Goal: Task Accomplishment & Management: Use online tool/utility

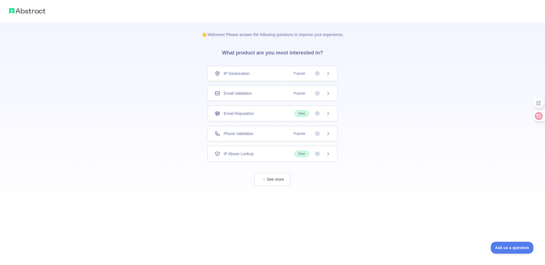
click at [268, 134] on div "Phone Validation Popular" at bounding box center [272, 134] width 116 height 6
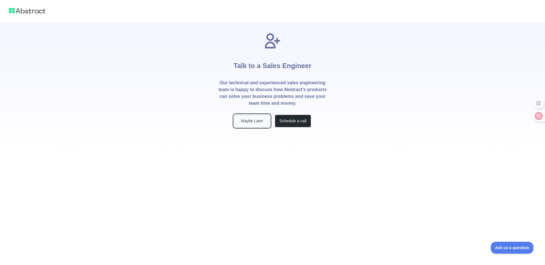
click at [258, 122] on button "Maybe Later" at bounding box center [252, 121] width 36 height 13
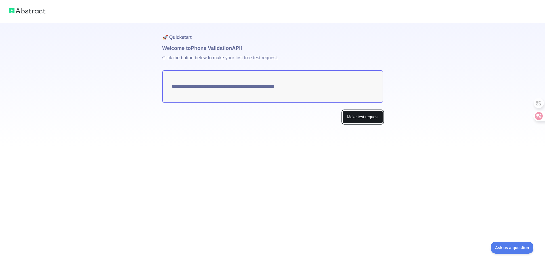
click at [368, 119] on button "Make test request" at bounding box center [362, 117] width 40 height 13
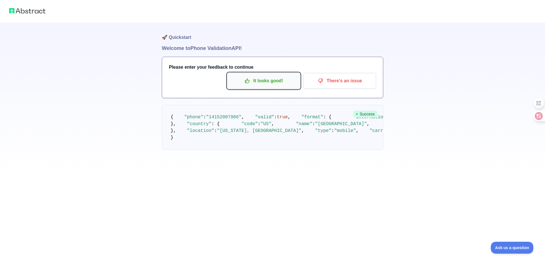
click at [273, 82] on p "It looks good!" at bounding box center [263, 81] width 64 height 10
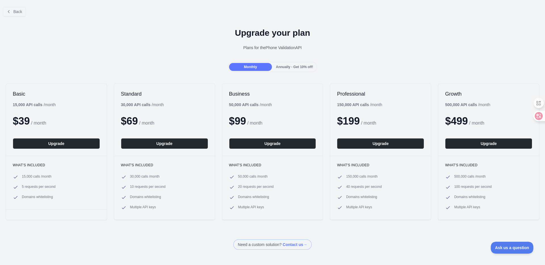
click at [328, 28] on h1 "Upgrade your plan" at bounding box center [272, 33] width 535 height 10
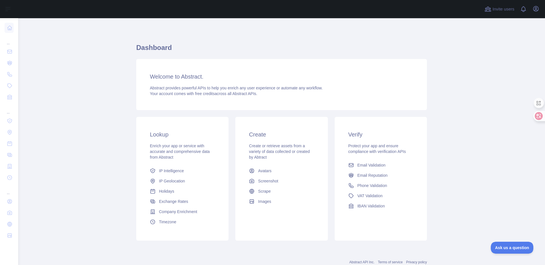
click at [173, 79] on h3 "Welcome to Abstract." at bounding box center [281, 77] width 263 height 8
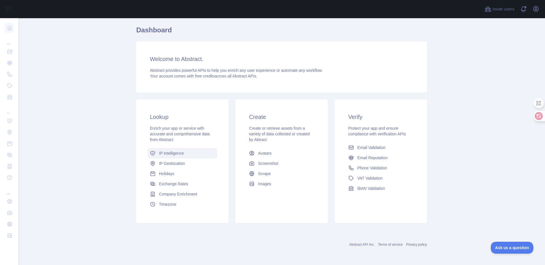
click at [178, 151] on span "IP Intelligence" at bounding box center [171, 153] width 25 height 6
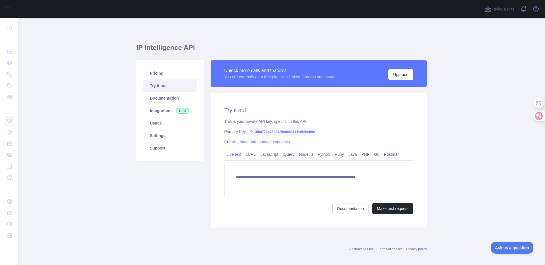
type textarea "**********"
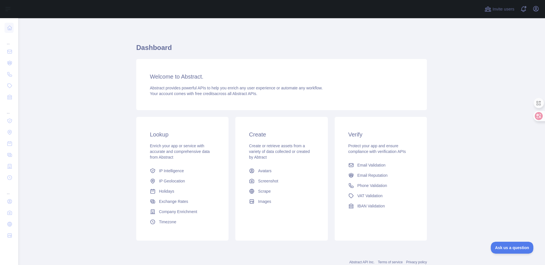
click at [182, 79] on h3 "Welcome to Abstract." at bounding box center [281, 77] width 263 height 8
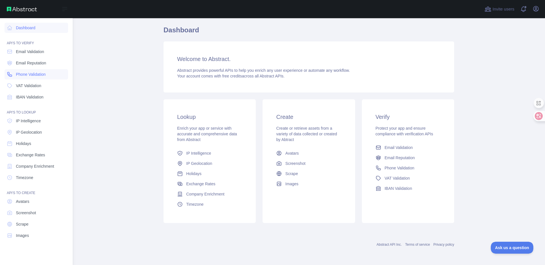
click at [38, 74] on span "Phone Validation" at bounding box center [31, 74] width 30 height 6
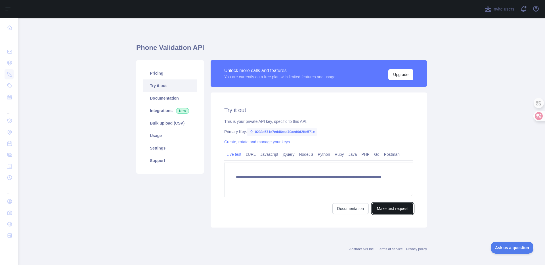
click at [394, 210] on button "Make test request" at bounding box center [392, 208] width 41 height 11
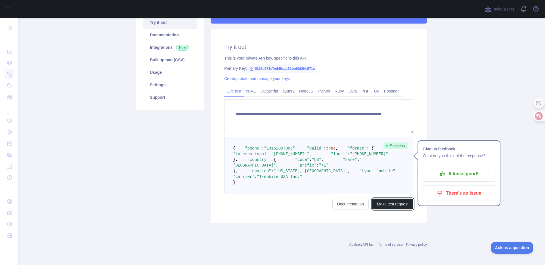
scroll to position [100, 0]
click at [392, 209] on button "Make test request" at bounding box center [392, 204] width 41 height 11
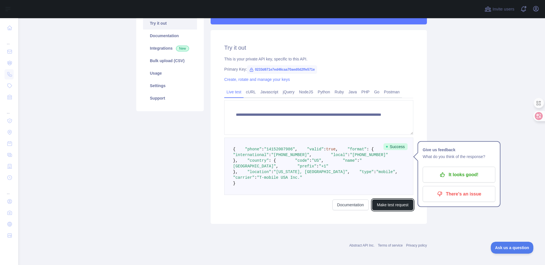
scroll to position [37, 0]
